Goal: Find specific page/section: Find specific page/section

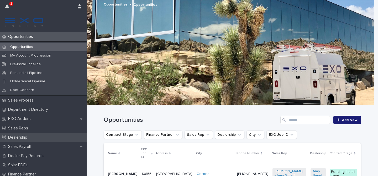
scroll to position [3, 0]
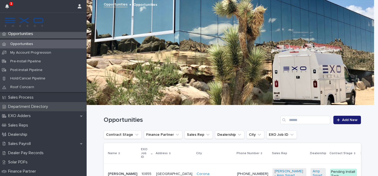
click at [42, 109] on div "Department Directory" at bounding box center [43, 106] width 87 height 9
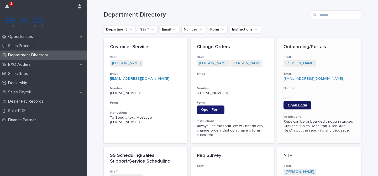
click at [303, 105] on span "Open Form" at bounding box center [297, 105] width 19 height 4
